Goal: Information Seeking & Learning: Check status

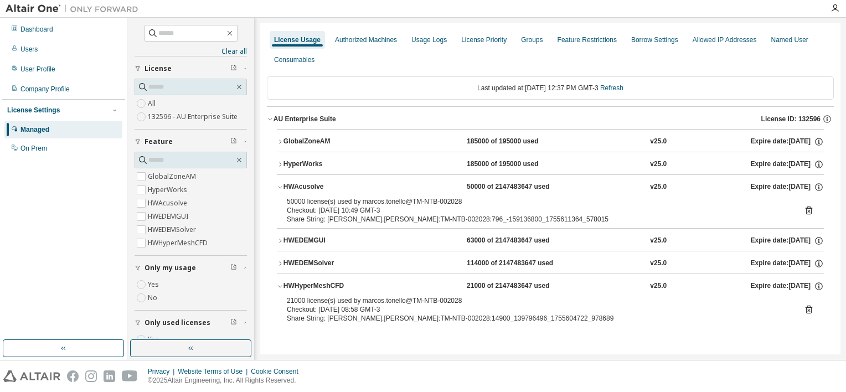
scroll to position [85, 0]
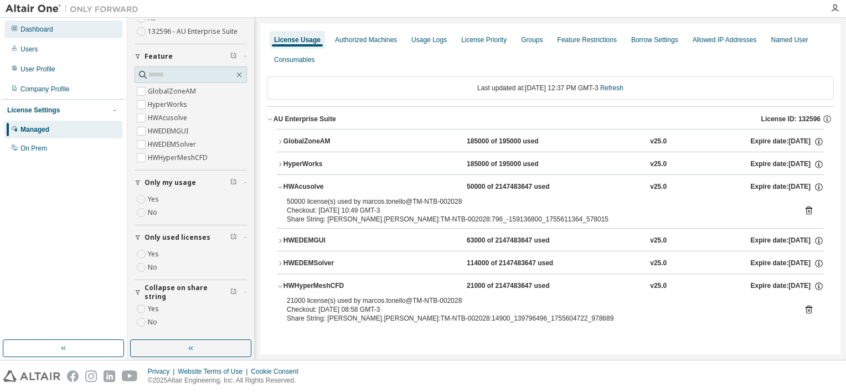
click at [18, 34] on div "Dashboard" at bounding box center [63, 29] width 118 height 18
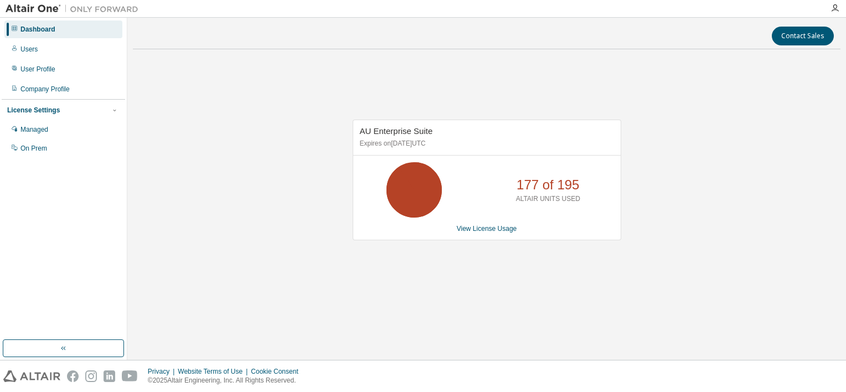
click at [476, 235] on div "AU Enterprise Suite Expires on [DATE] UTC 177 of 195 ALTAIR UNITS USED View Lic…" at bounding box center [487, 180] width 268 height 121
click at [476, 230] on link "View License Usage" at bounding box center [487, 229] width 60 height 8
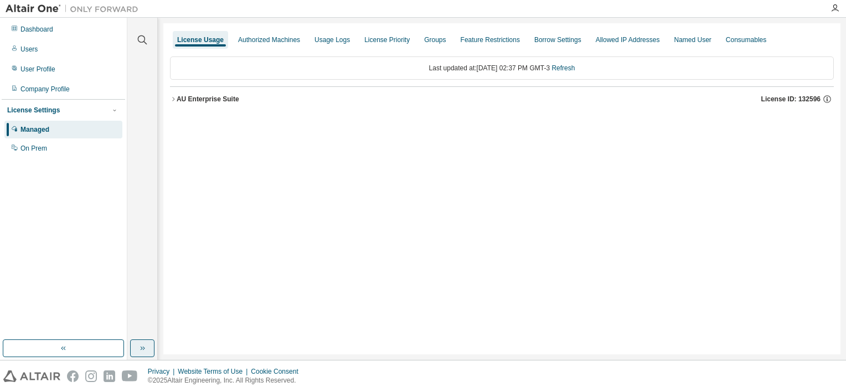
click at [139, 349] on icon "button" at bounding box center [142, 348] width 9 height 9
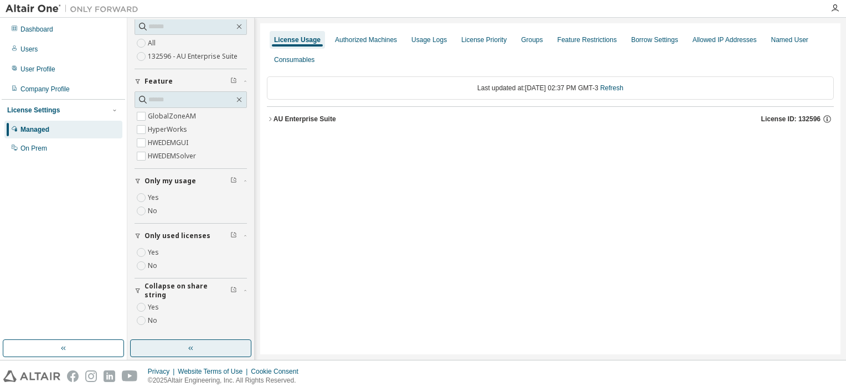
scroll to position [59, 0]
click at [312, 128] on button "AU Enterprise Suite License ID: 132596" at bounding box center [550, 119] width 567 height 24
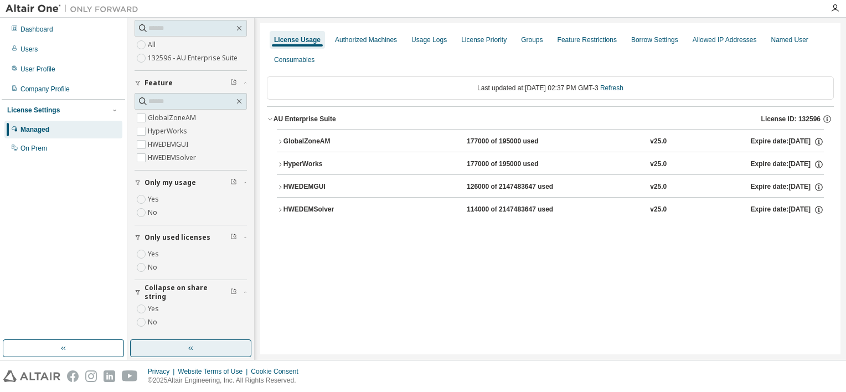
click at [355, 216] on button "HWEDEMSolver 114000 of 2147483647 used v25.0 Expire date: [DATE]" at bounding box center [550, 210] width 547 height 24
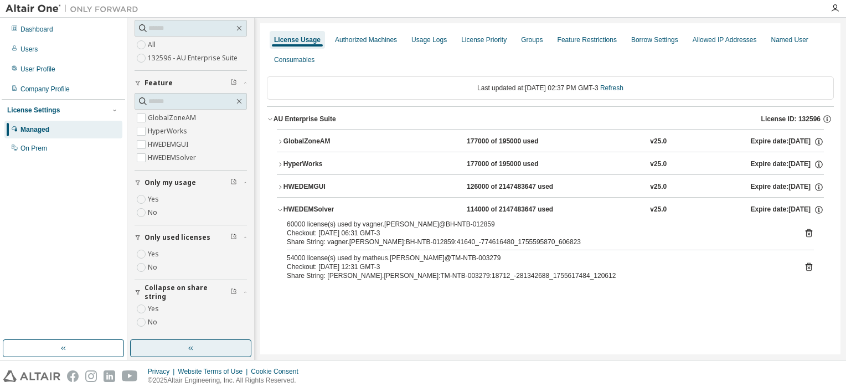
click at [356, 209] on div "HWEDEMSolver" at bounding box center [333, 210] width 100 height 10
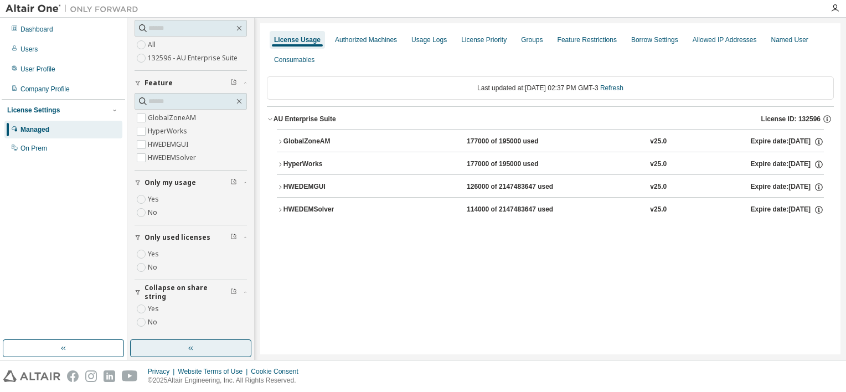
click at [356, 209] on div "HWEDEMSolver" at bounding box center [333, 210] width 100 height 10
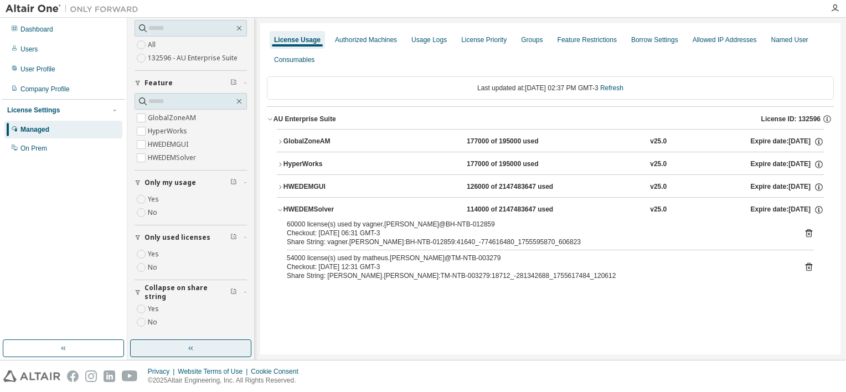
click at [341, 143] on div "GlobalZoneAM" at bounding box center [333, 142] width 100 height 10
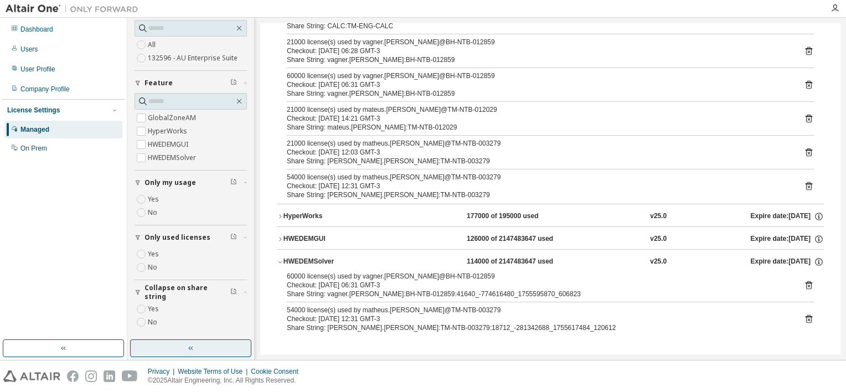
scroll to position [50, 0]
